Goal: Task Accomplishment & Management: Manage account settings

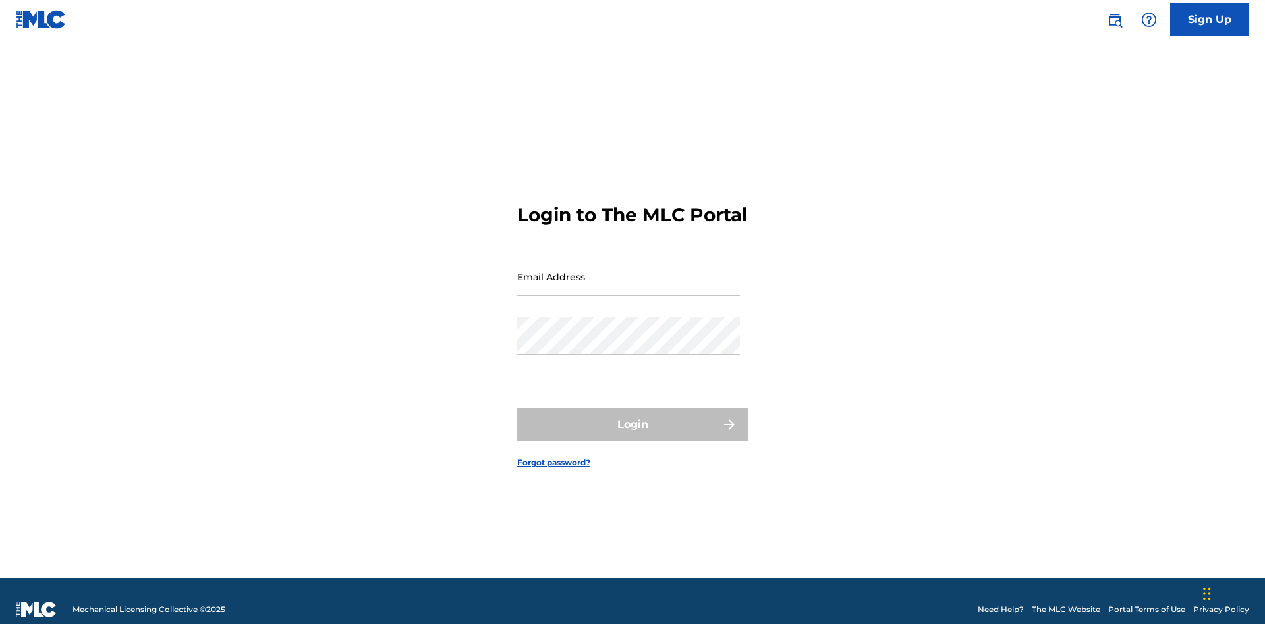
scroll to position [17, 0]
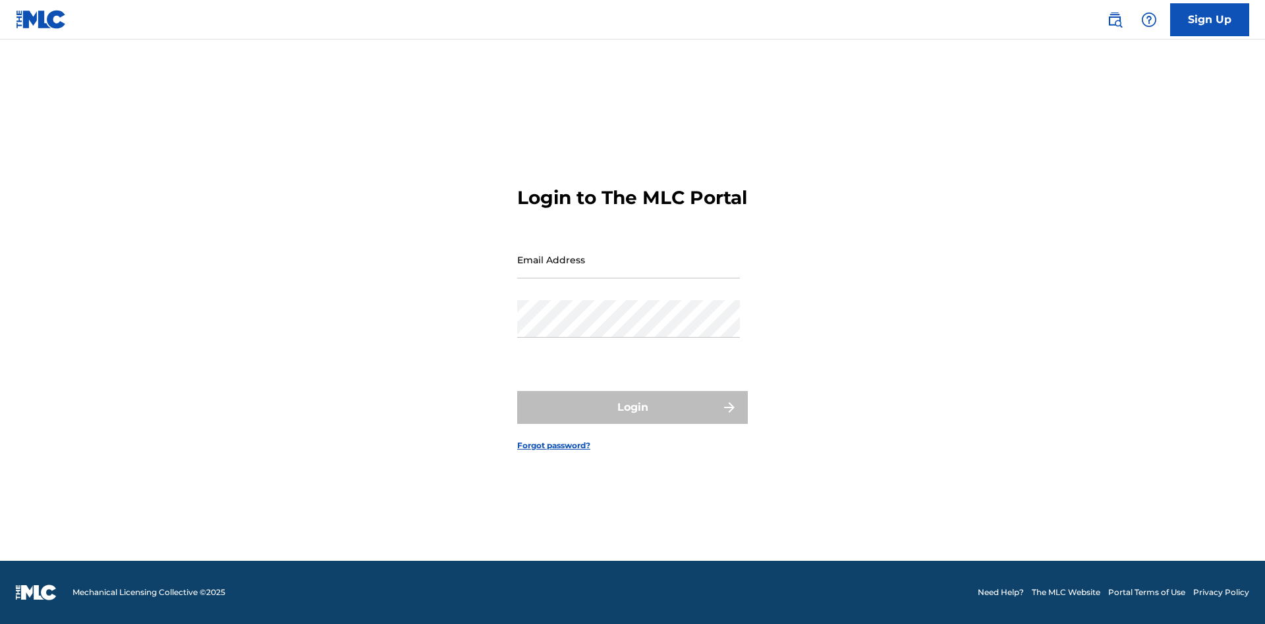
click at [628, 271] on input "Email Address" at bounding box center [628, 260] width 223 height 38
type input "Krystal.Ribble@themlc.com"
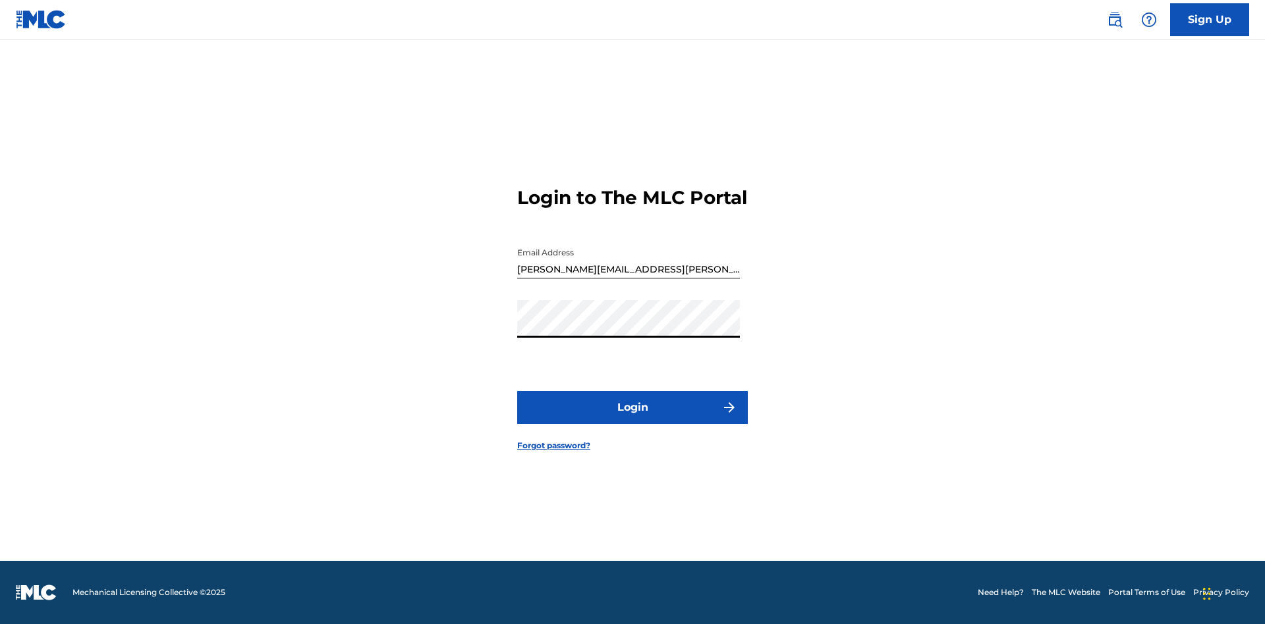
click at [632, 419] on button "Login" at bounding box center [632, 407] width 231 height 33
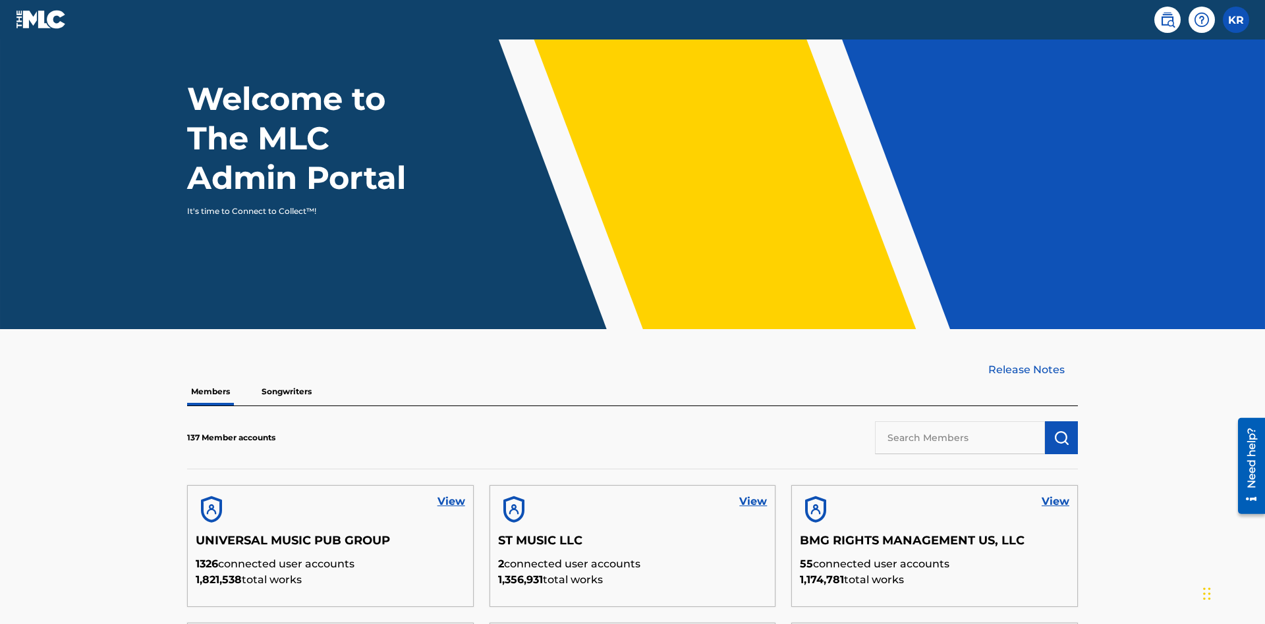
click at [960, 422] on input "text" at bounding box center [960, 438] width 170 height 33
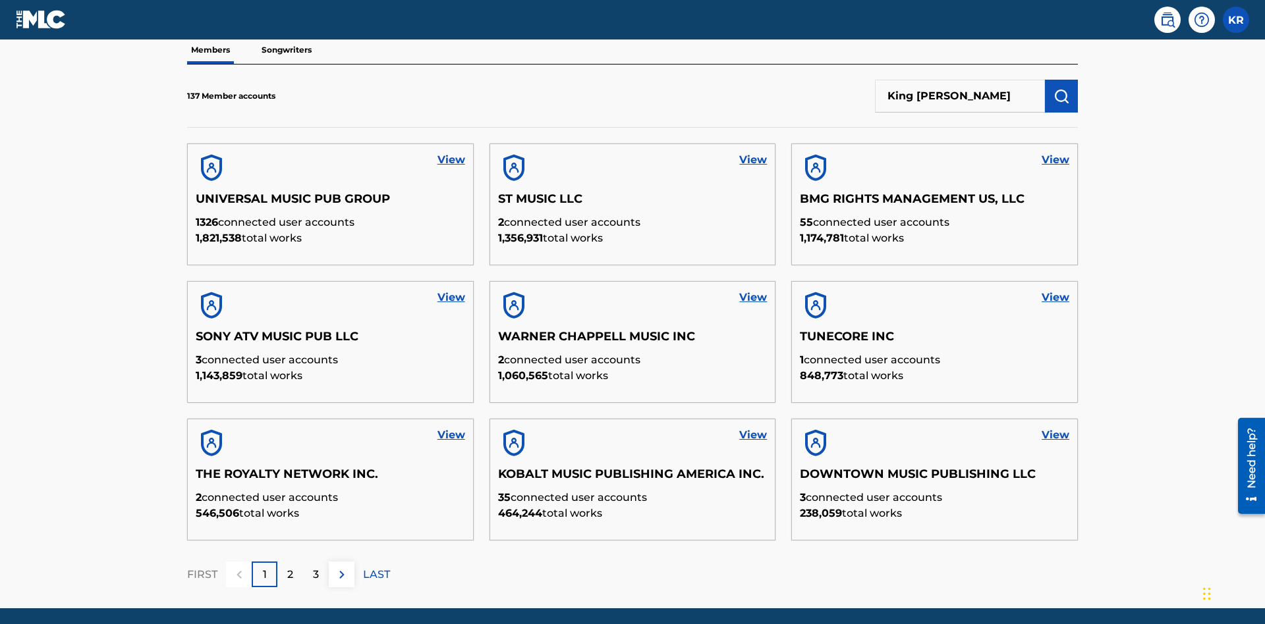
type input "King McTesterson"
click at [1061, 88] on img "submit" at bounding box center [1061, 96] width 16 height 16
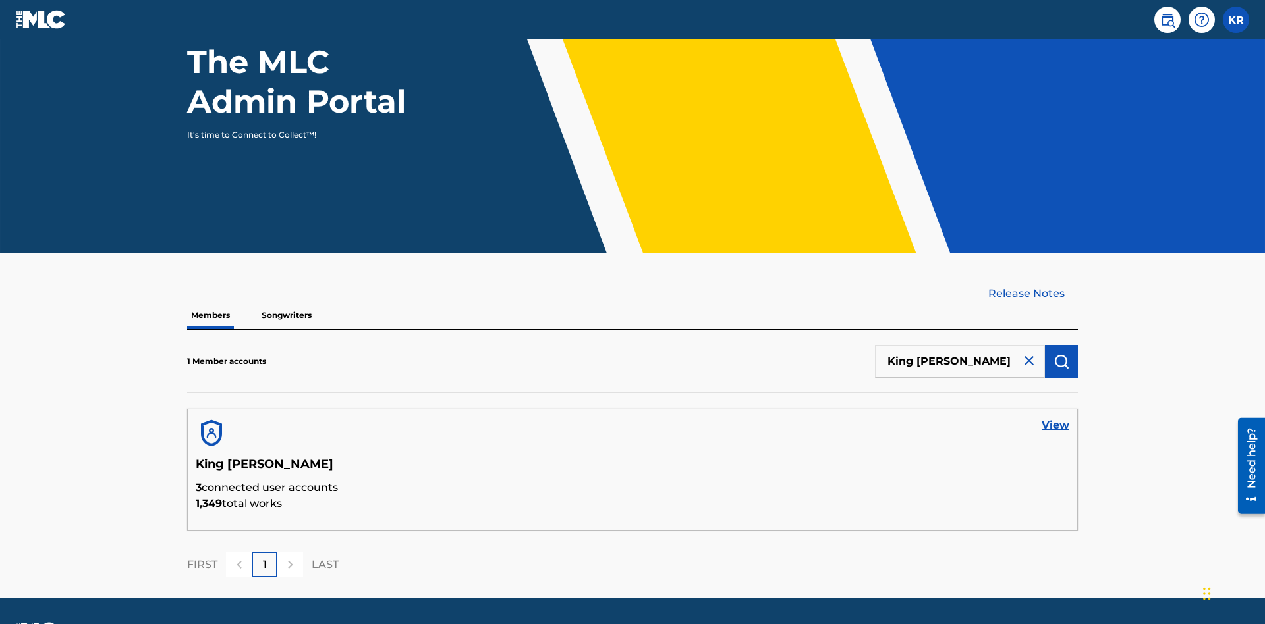
click at [1055, 418] on link "View" at bounding box center [1055, 426] width 28 height 16
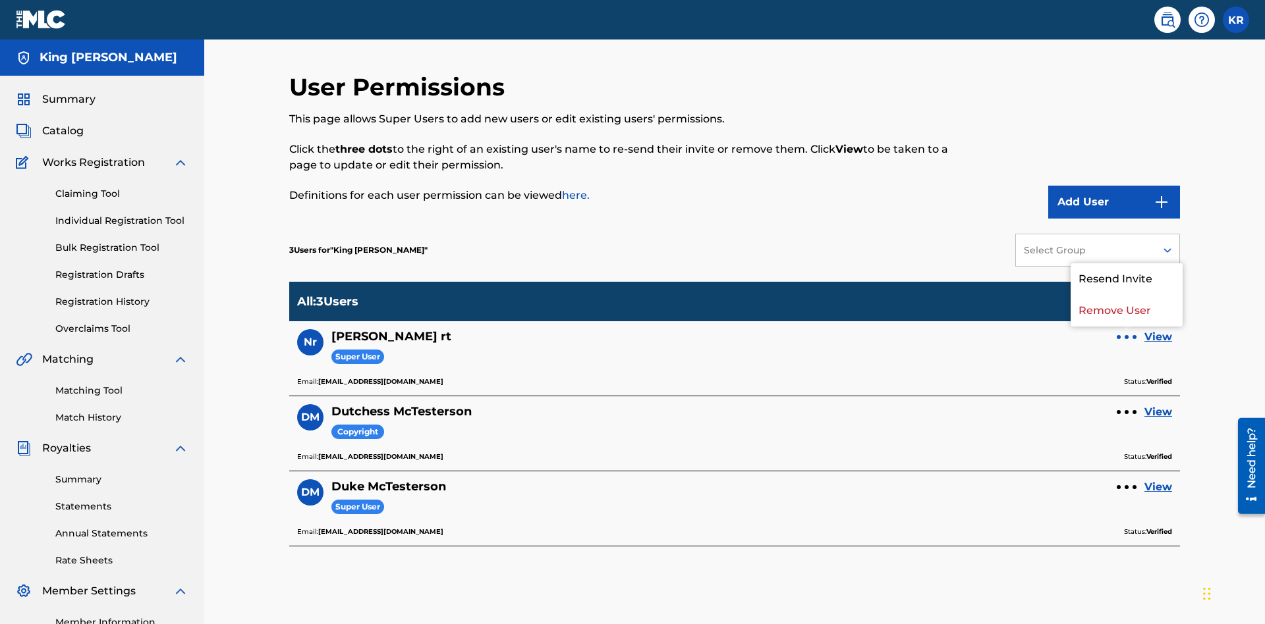
scroll to position [165, 0]
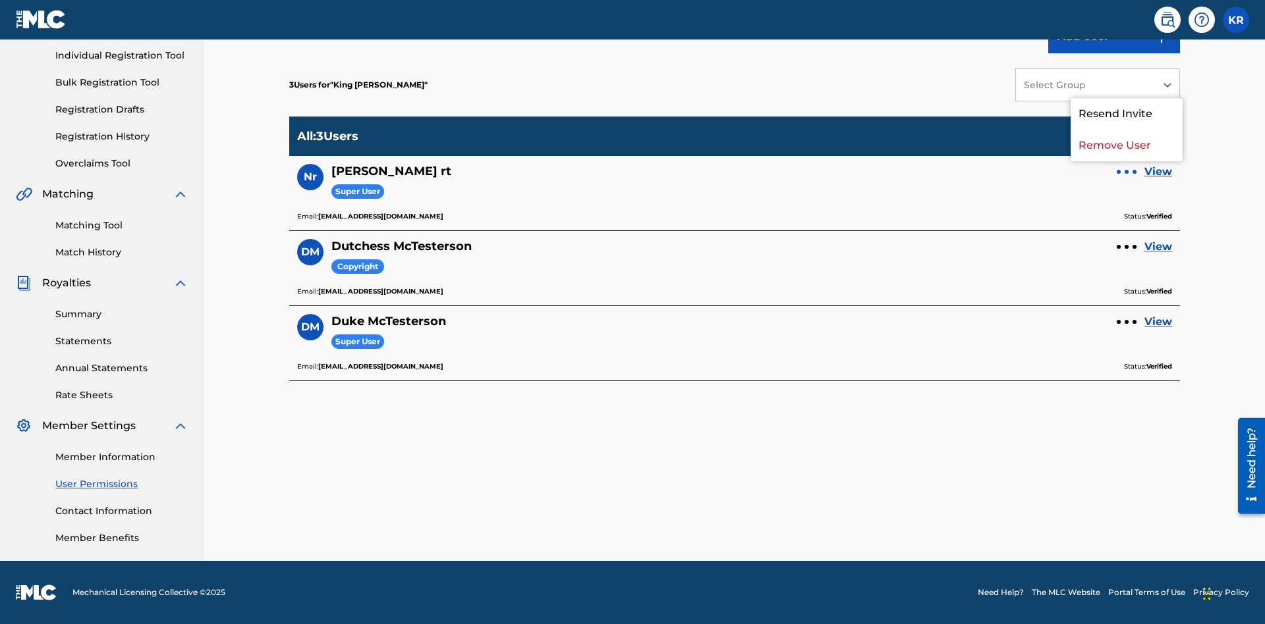
click at [1126, 146] on p "Remove User" at bounding box center [1126, 146] width 112 height 32
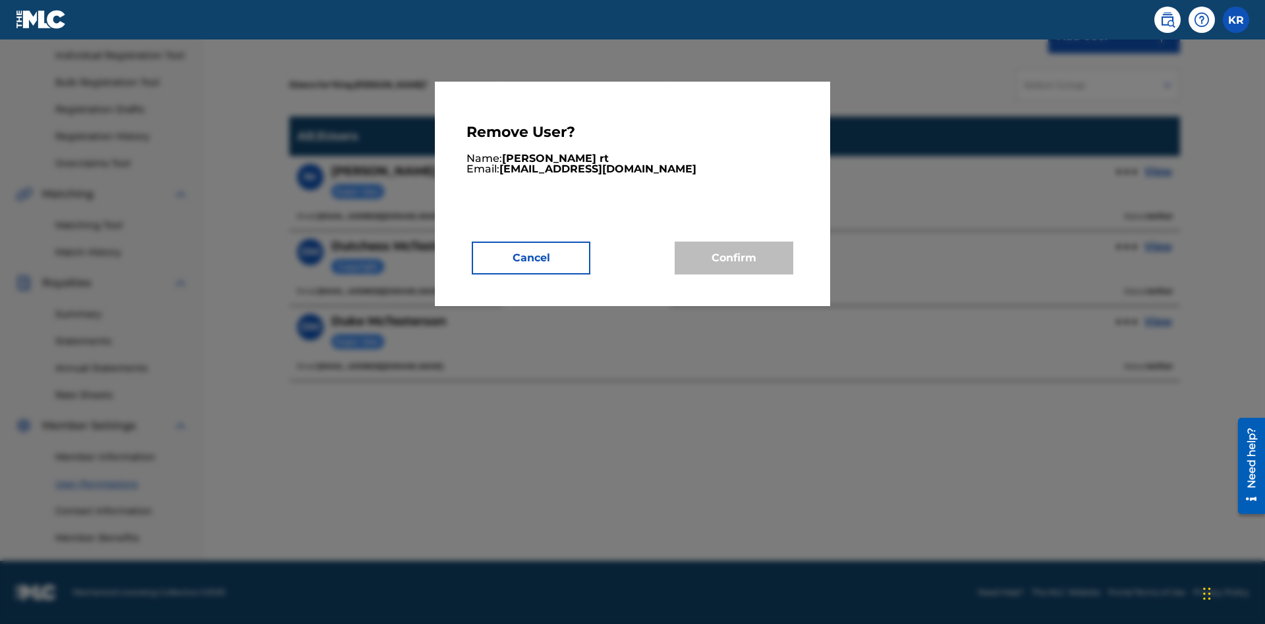
click at [531, 258] on button "Cancel" at bounding box center [531, 258] width 119 height 33
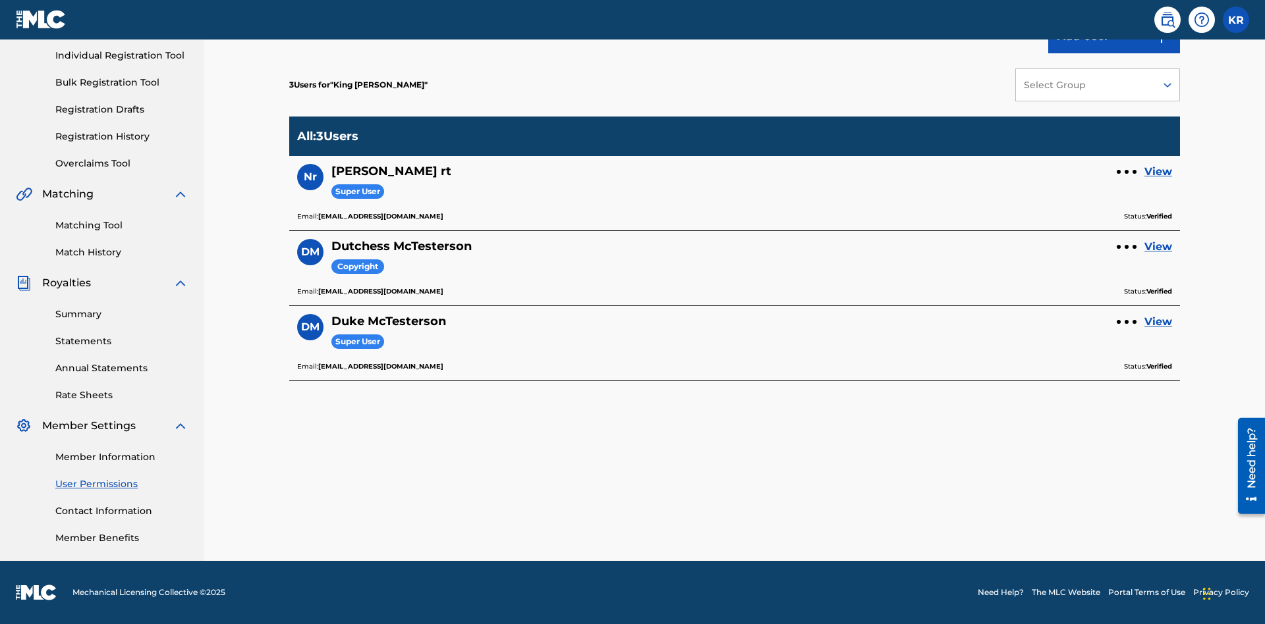
click at [1158, 172] on link "View" at bounding box center [1158, 172] width 28 height 16
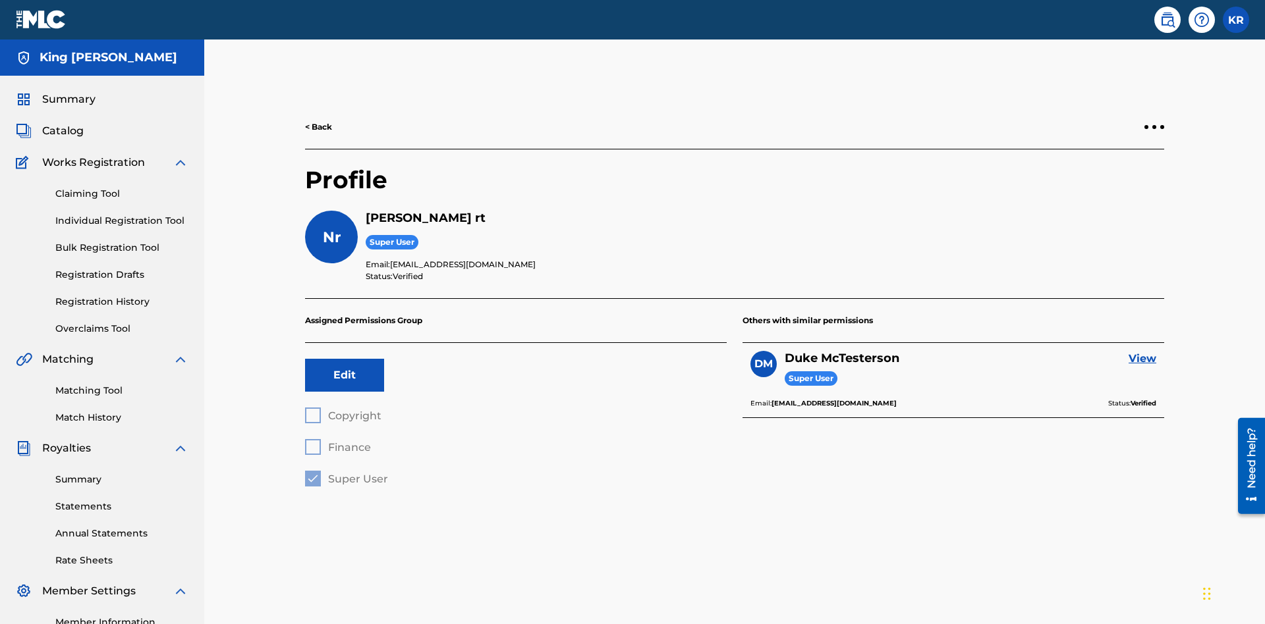
click at [1154, 125] on div at bounding box center [1154, 127] width 4 height 4
